Goal: Find specific page/section: Find specific page/section

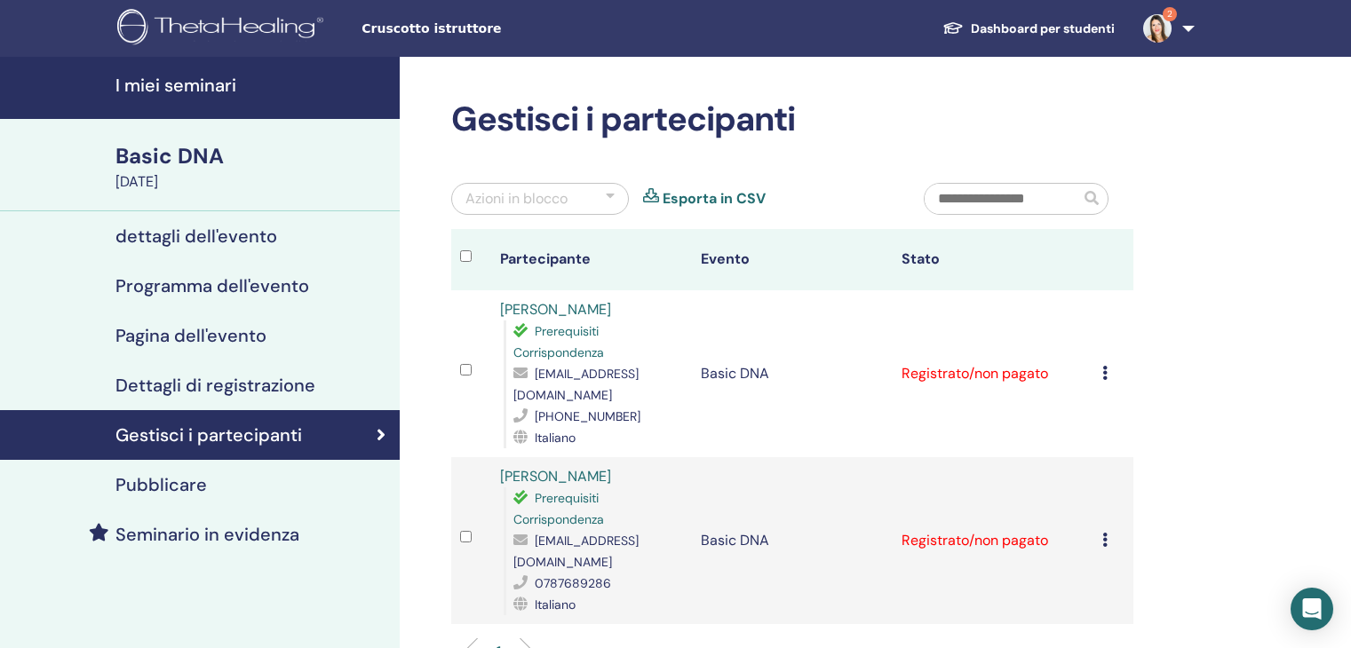
scroll to position [178, 0]
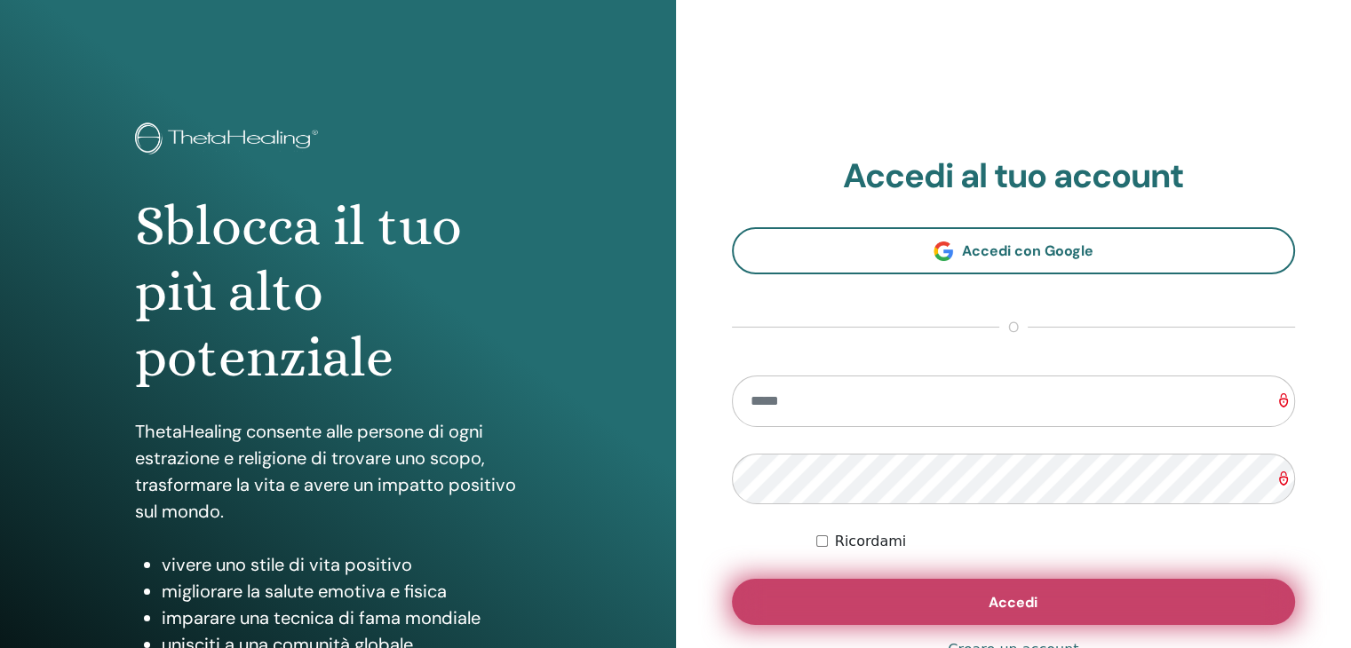
type input "**********"
click at [844, 594] on button "Accedi" at bounding box center [1014, 602] width 564 height 46
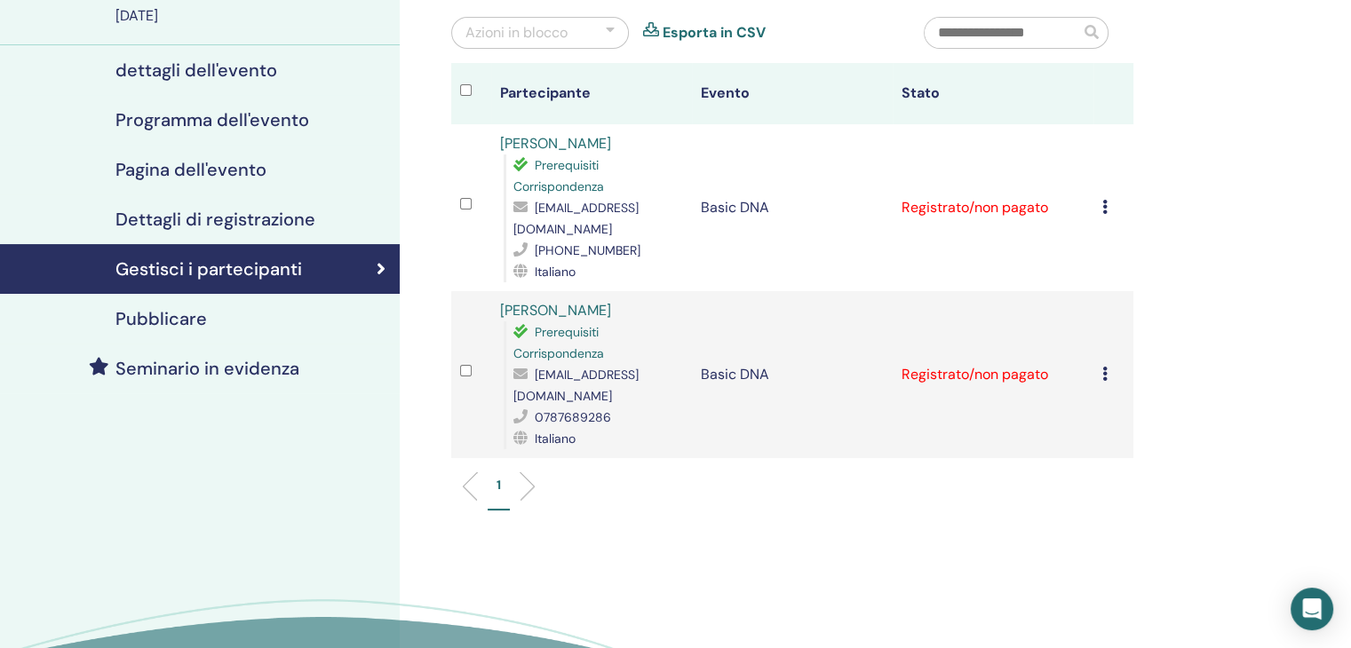
scroll to position [178, 0]
